Goal: Navigation & Orientation: Find specific page/section

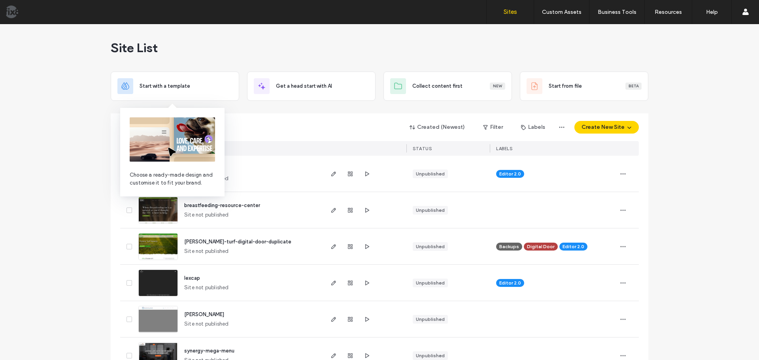
click at [319, 140] on div "Created (Newest) Filter Labels Create New Site SITES (978) STATUS LABELS" at bounding box center [379, 134] width 519 height 42
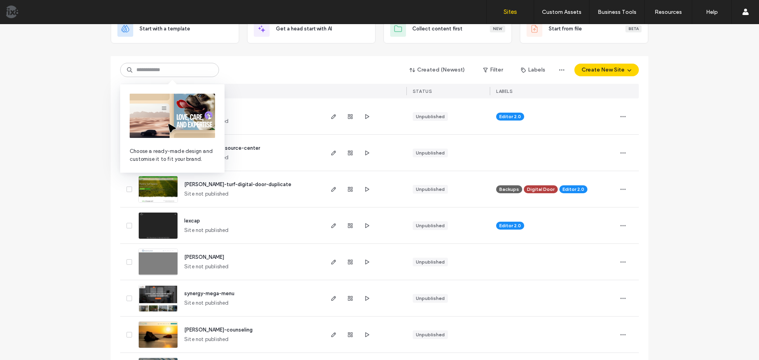
scroll to position [79, 0]
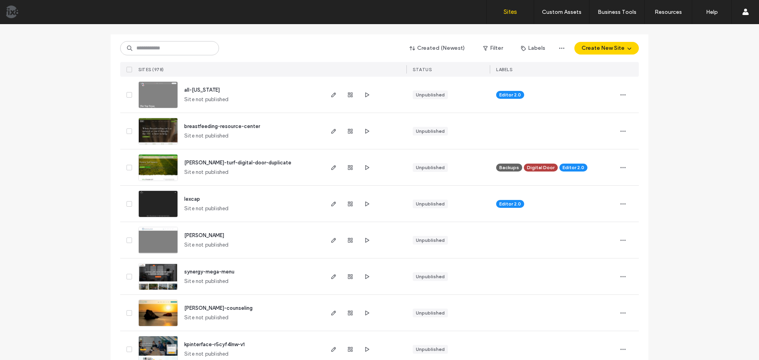
click at [159, 245] on img at bounding box center [158, 254] width 39 height 54
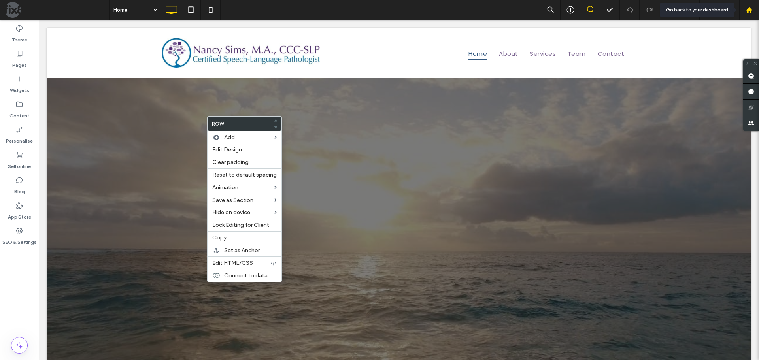
click at [746, 11] on div at bounding box center [749, 10] width 19 height 7
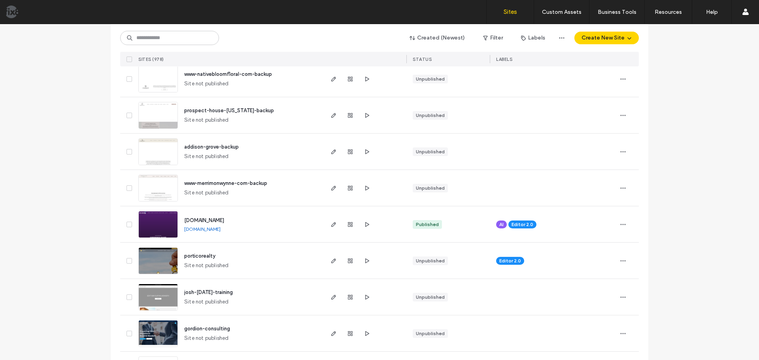
scroll to position [1977, 0]
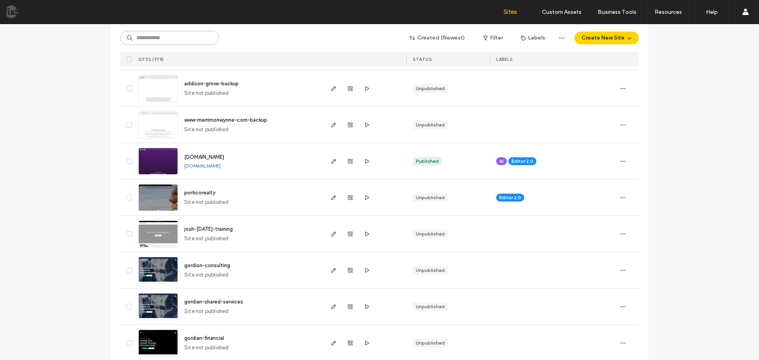
click at [174, 31] on input at bounding box center [169, 38] width 99 height 14
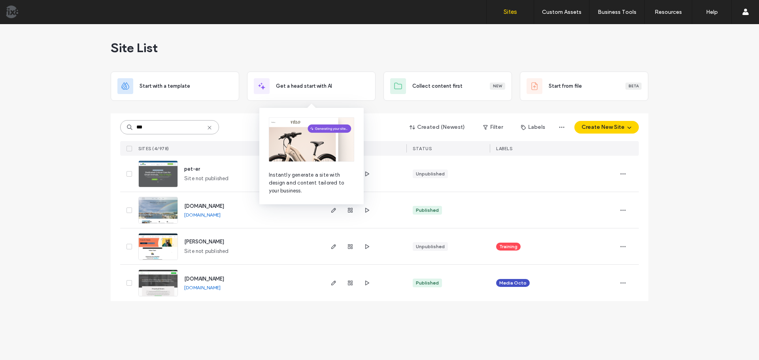
scroll to position [0, 0]
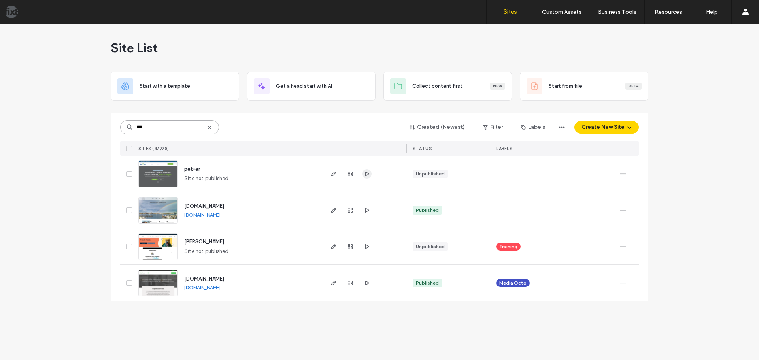
type input "***"
click at [210, 129] on use at bounding box center [210, 128] width 4 height 4
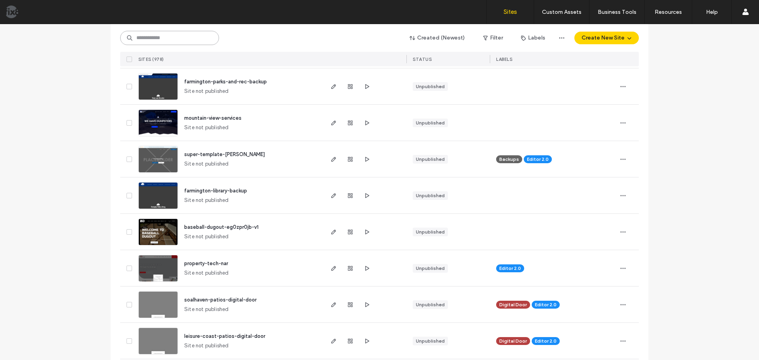
scroll to position [672, 0]
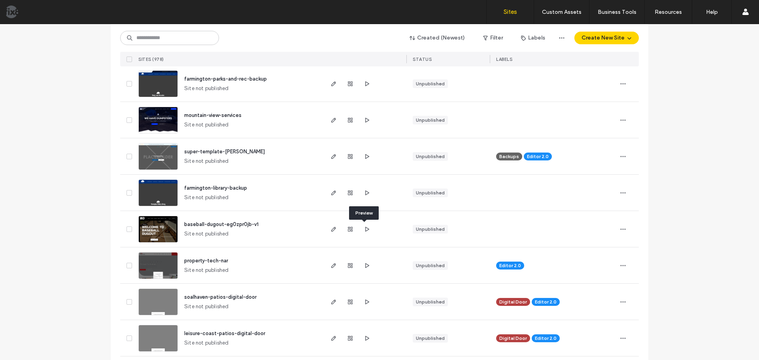
click at [393, 291] on div at bounding box center [365, 302] width 84 height 36
click at [367, 229] on span "button" at bounding box center [366, 229] width 9 height 9
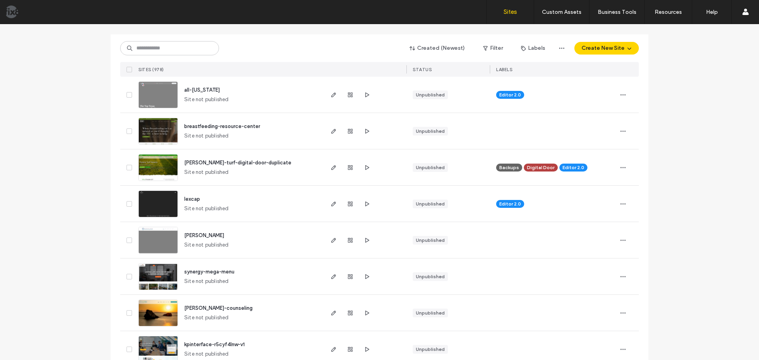
scroll to position [0, 0]
